Goal: Task Accomplishment & Management: Use online tool/utility

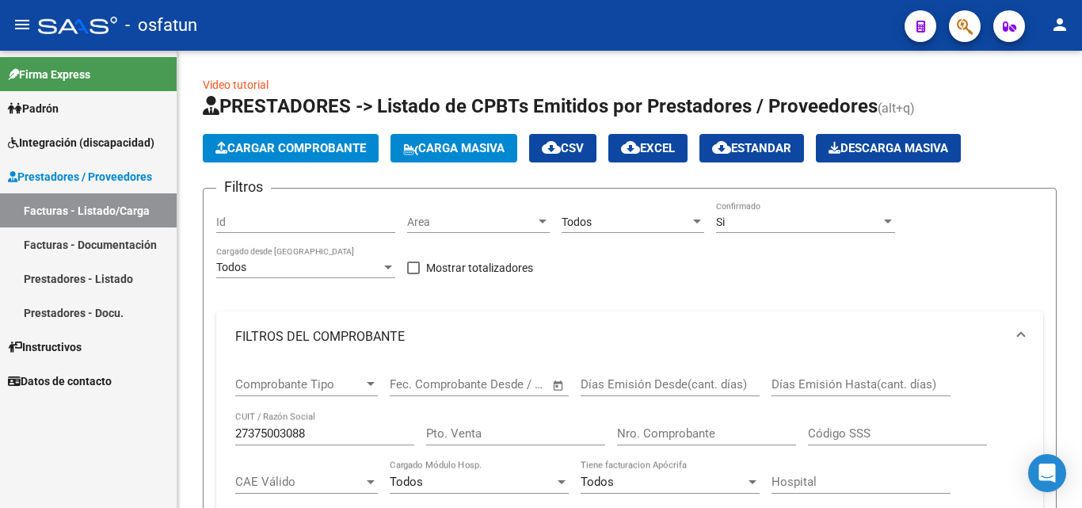
scroll to position [616, 0]
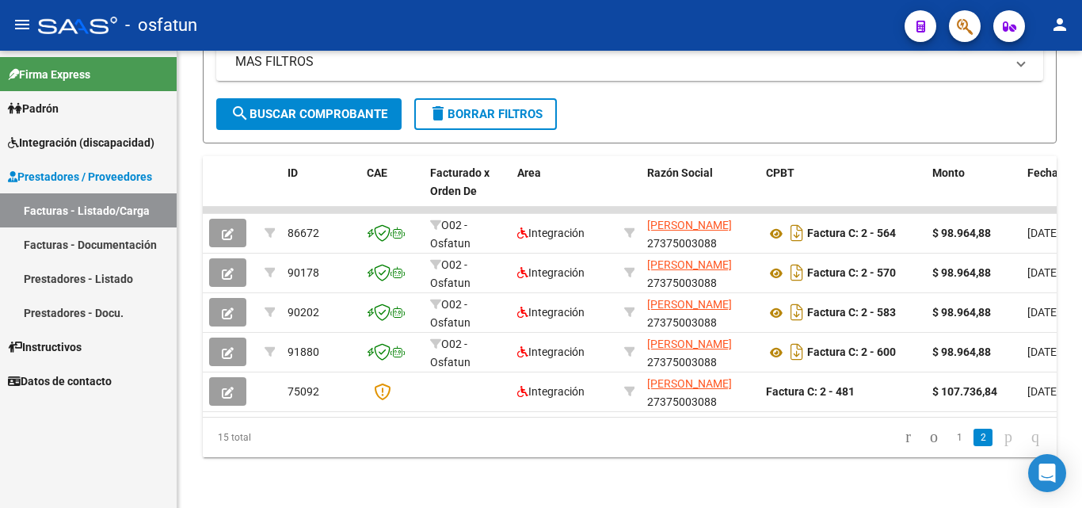
click at [110, 149] on span "Integración (discapacidad)" at bounding box center [81, 142] width 146 height 17
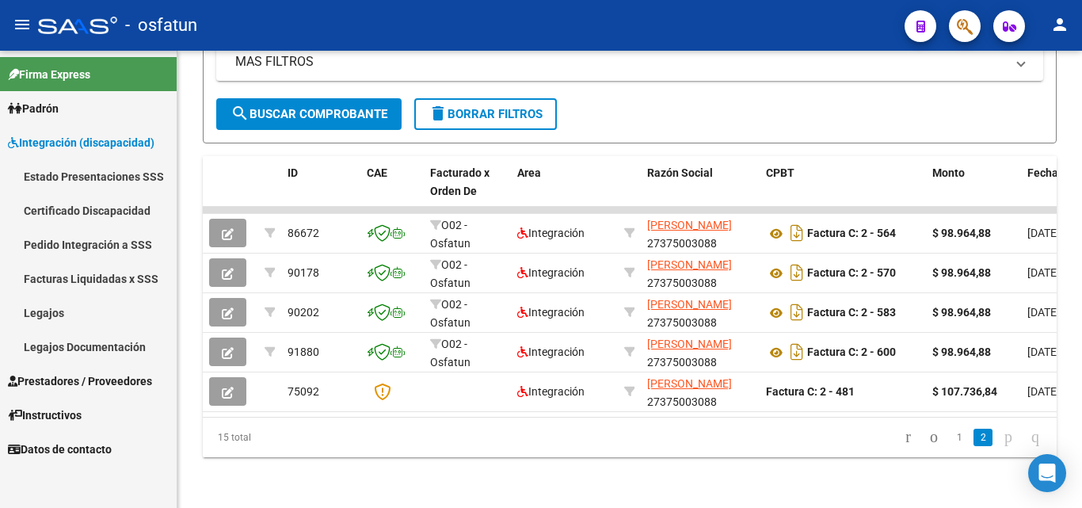
click at [85, 322] on link "Legajos" at bounding box center [88, 312] width 177 height 34
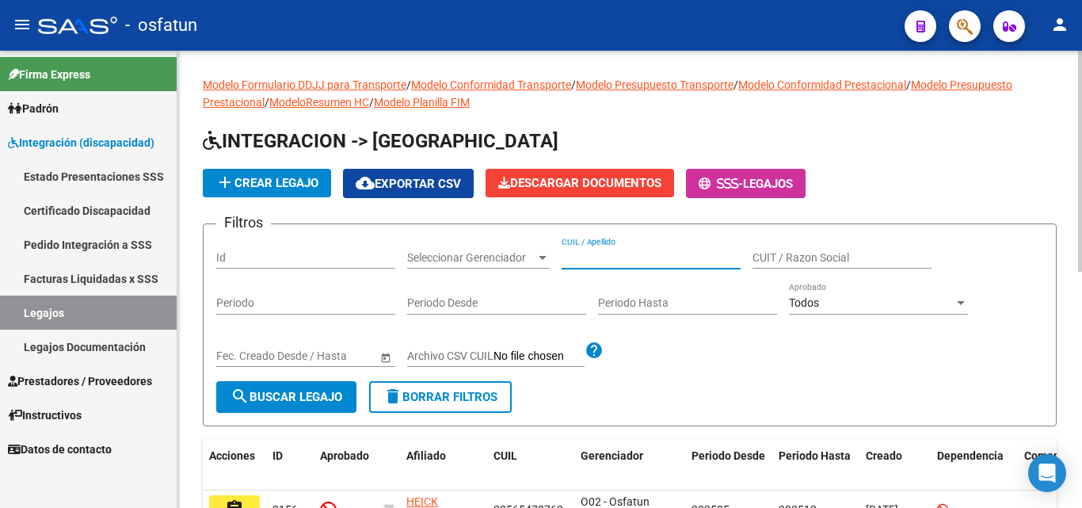
paste input "20512242589"
type input "20512242589"
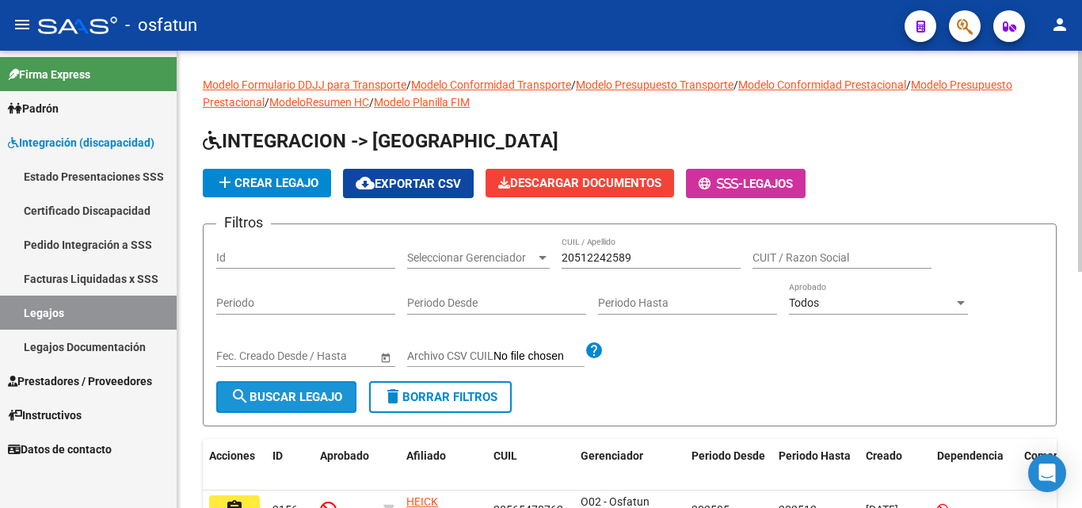
click at [278, 398] on span "search Buscar Legajo" at bounding box center [286, 397] width 112 height 14
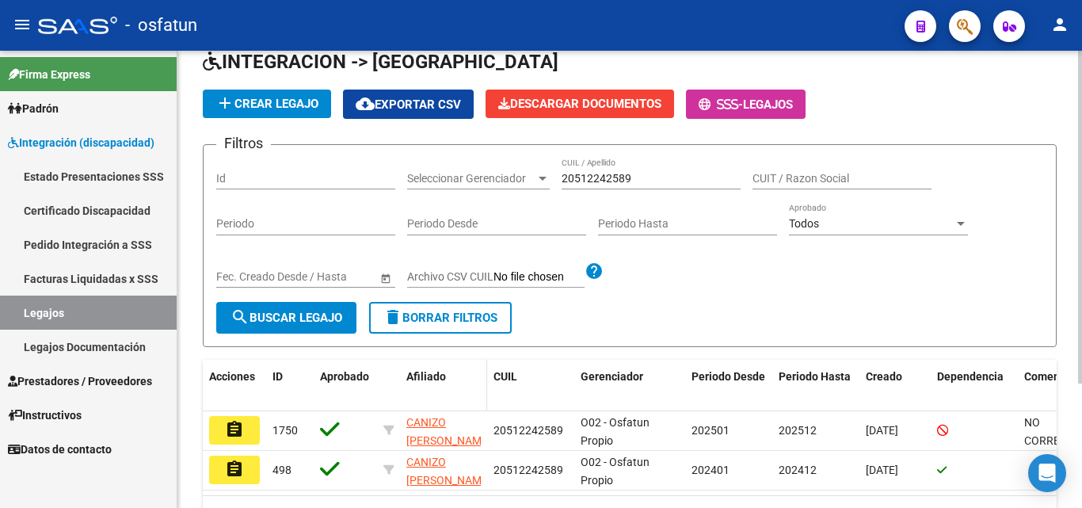
scroll to position [158, 0]
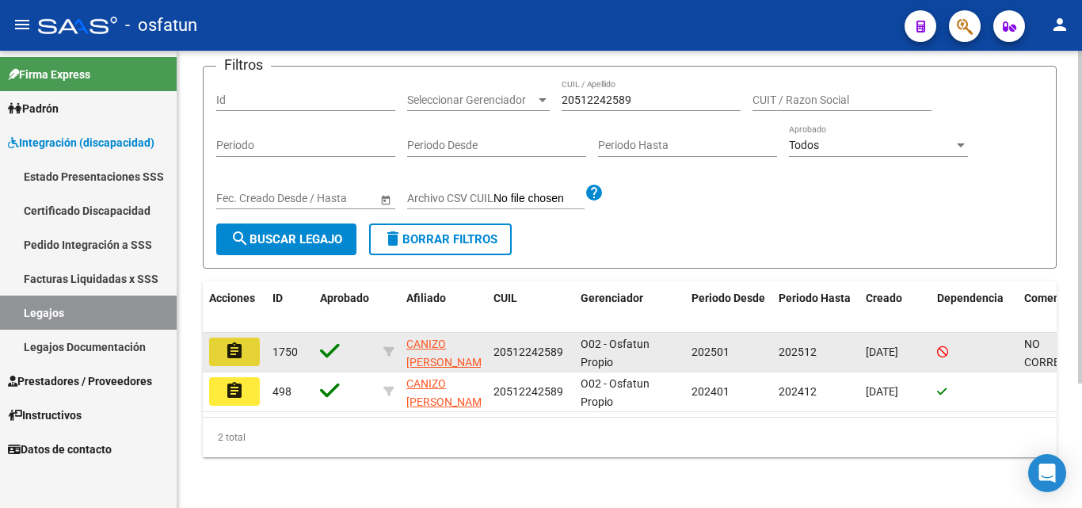
click at [249, 344] on button "assignment" at bounding box center [234, 351] width 51 height 29
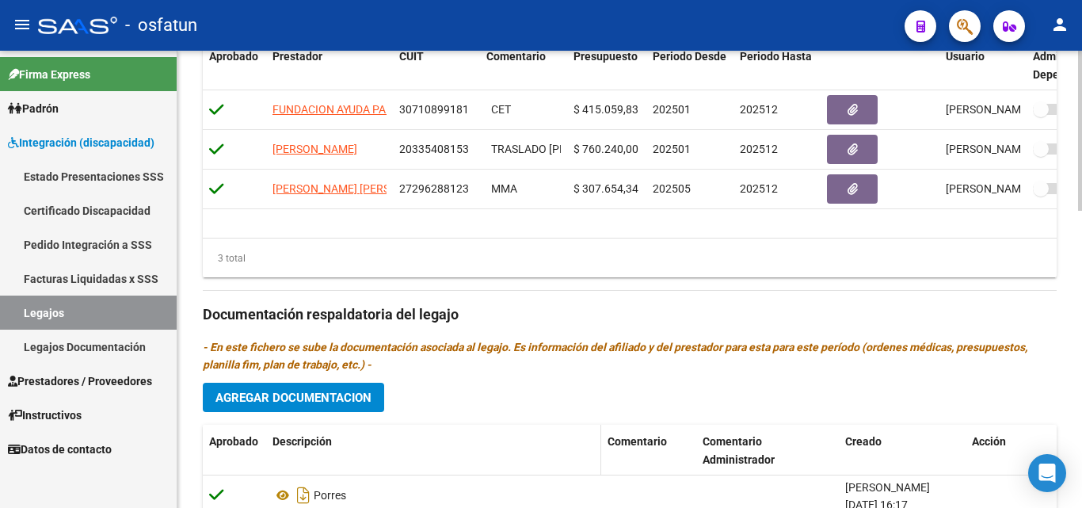
scroll to position [847, 0]
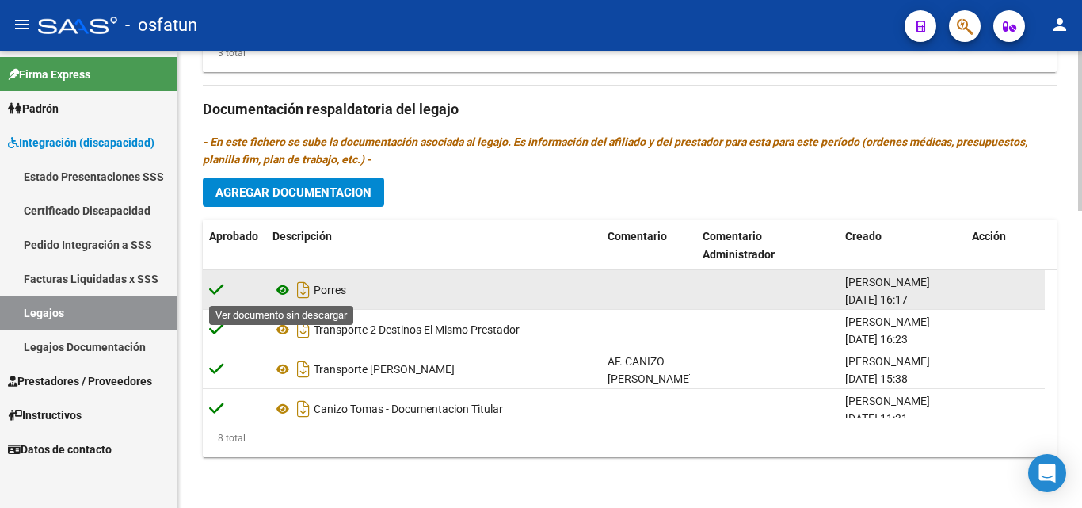
click at [280, 291] on icon at bounding box center [282, 289] width 21 height 19
